Goal: Information Seeking & Learning: Learn about a topic

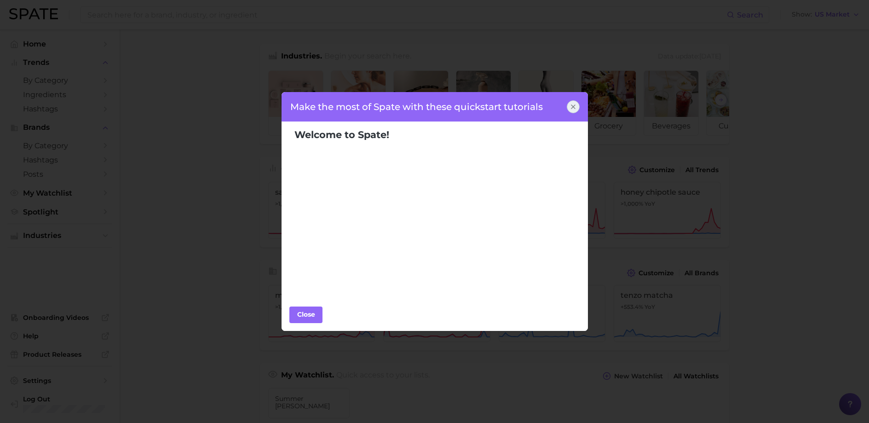
click at [576, 107] on icon at bounding box center [573, 106] width 7 height 7
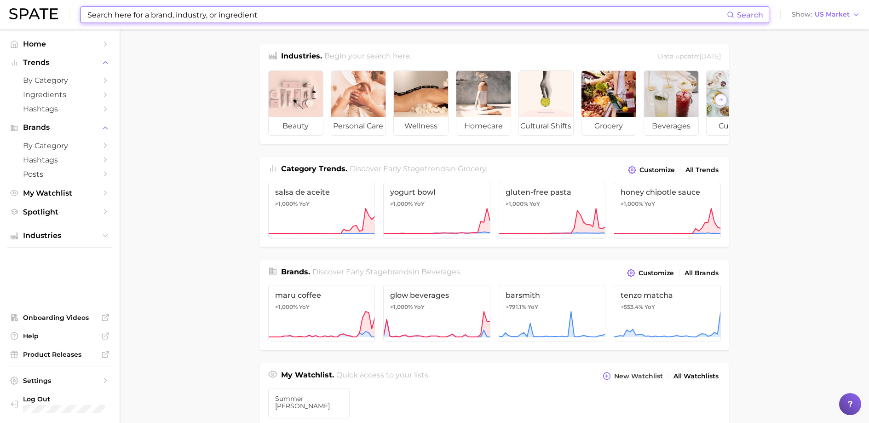
click at [194, 8] on input at bounding box center [406, 15] width 640 height 16
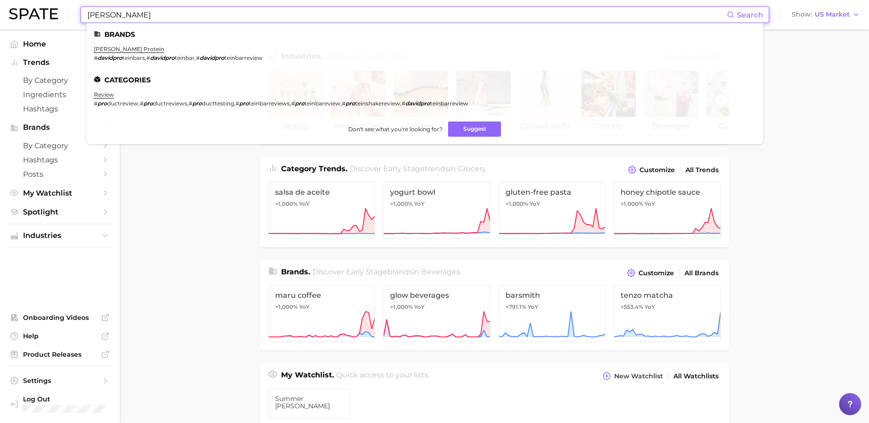
type input "[PERSON_NAME]"
click at [111, 45] on ul "Brands [PERSON_NAME] protein # davidpro teinbars , # davidpro teinbar , # david…" at bounding box center [424, 83] width 677 height 121
click at [110, 50] on link "[PERSON_NAME] protein" at bounding box center [129, 49] width 70 height 7
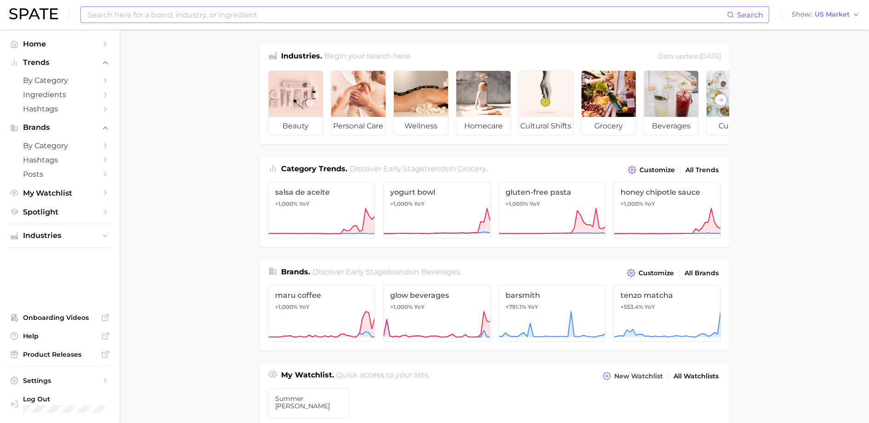
click at [300, 16] on input at bounding box center [406, 15] width 640 height 16
click at [482, 40] on button "Suggest" at bounding box center [467, 37] width 53 height 15
click at [121, 16] on input "protein ranch" at bounding box center [406, 15] width 640 height 16
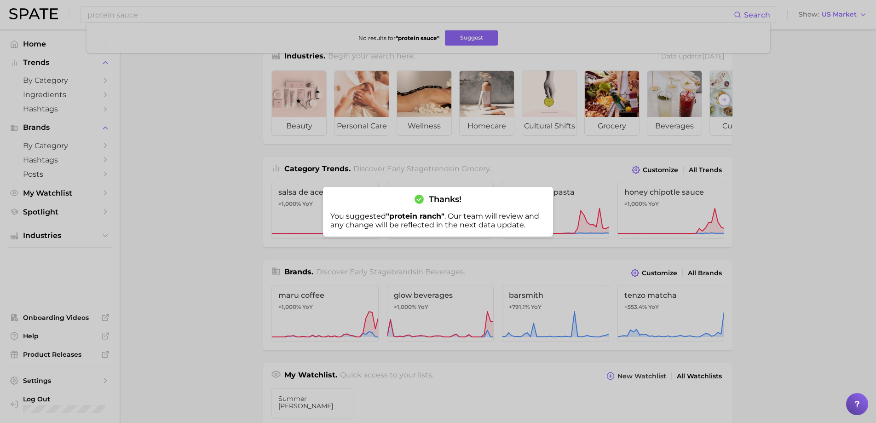
click at [146, 87] on div at bounding box center [438, 211] width 876 height 423
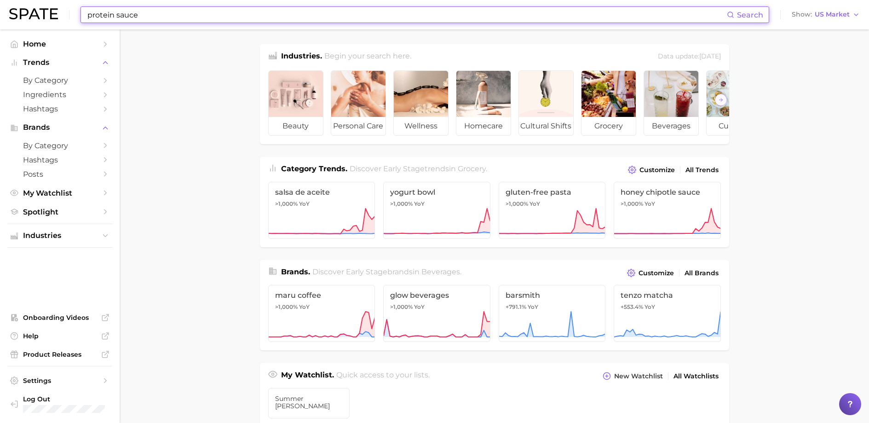
click at [153, 21] on input "protein sauce" at bounding box center [406, 15] width 640 height 16
click at [158, 14] on input "protein sauce" at bounding box center [406, 15] width 640 height 16
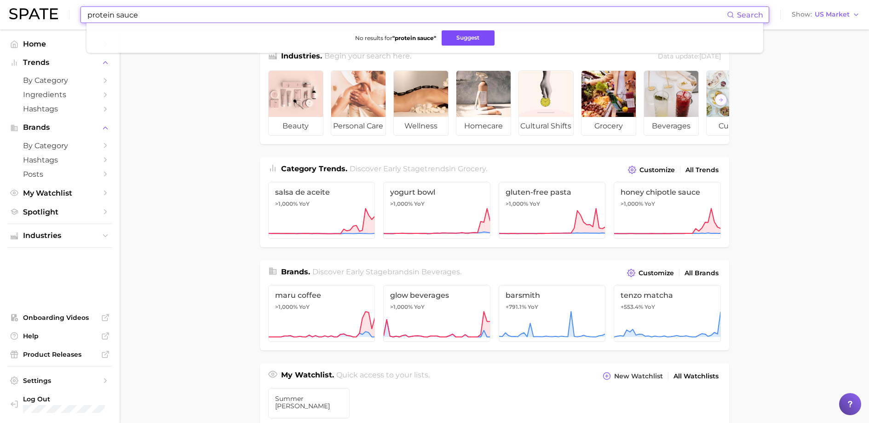
click at [472, 35] on button "Suggest" at bounding box center [468, 37] width 53 height 15
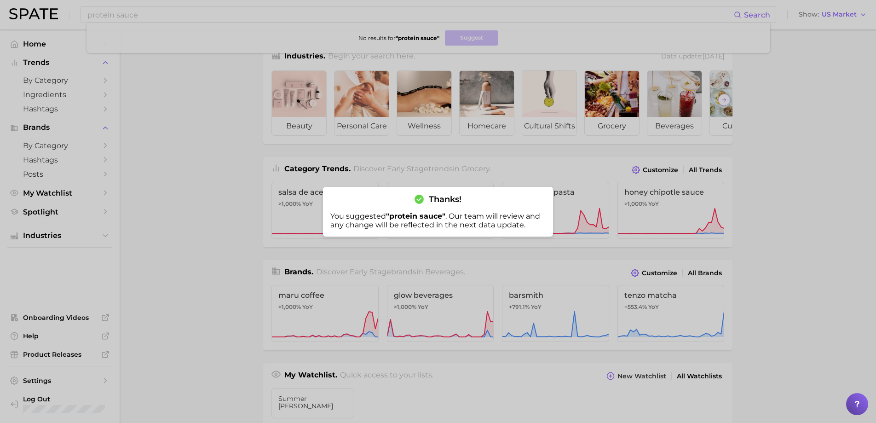
click at [199, 161] on div at bounding box center [438, 211] width 876 height 423
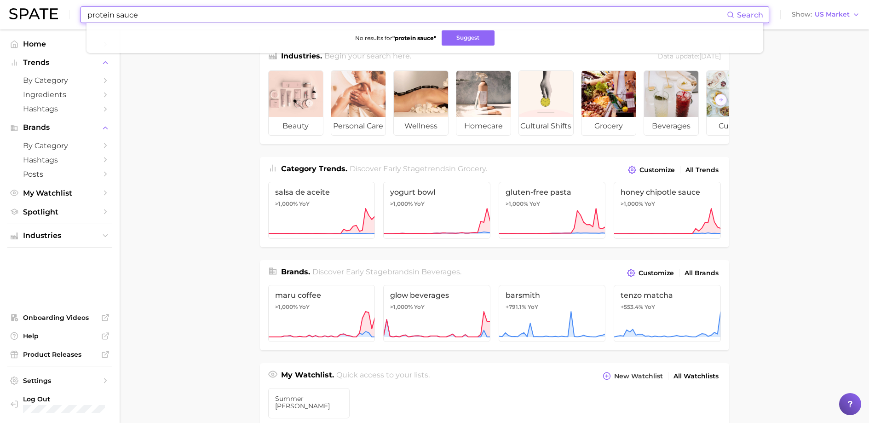
click at [151, 14] on input "protein sauce" at bounding box center [406, 15] width 640 height 16
type input "she's the sauce"
click at [486, 36] on button "Suggest" at bounding box center [470, 37] width 53 height 15
